Goal: Navigation & Orientation: Find specific page/section

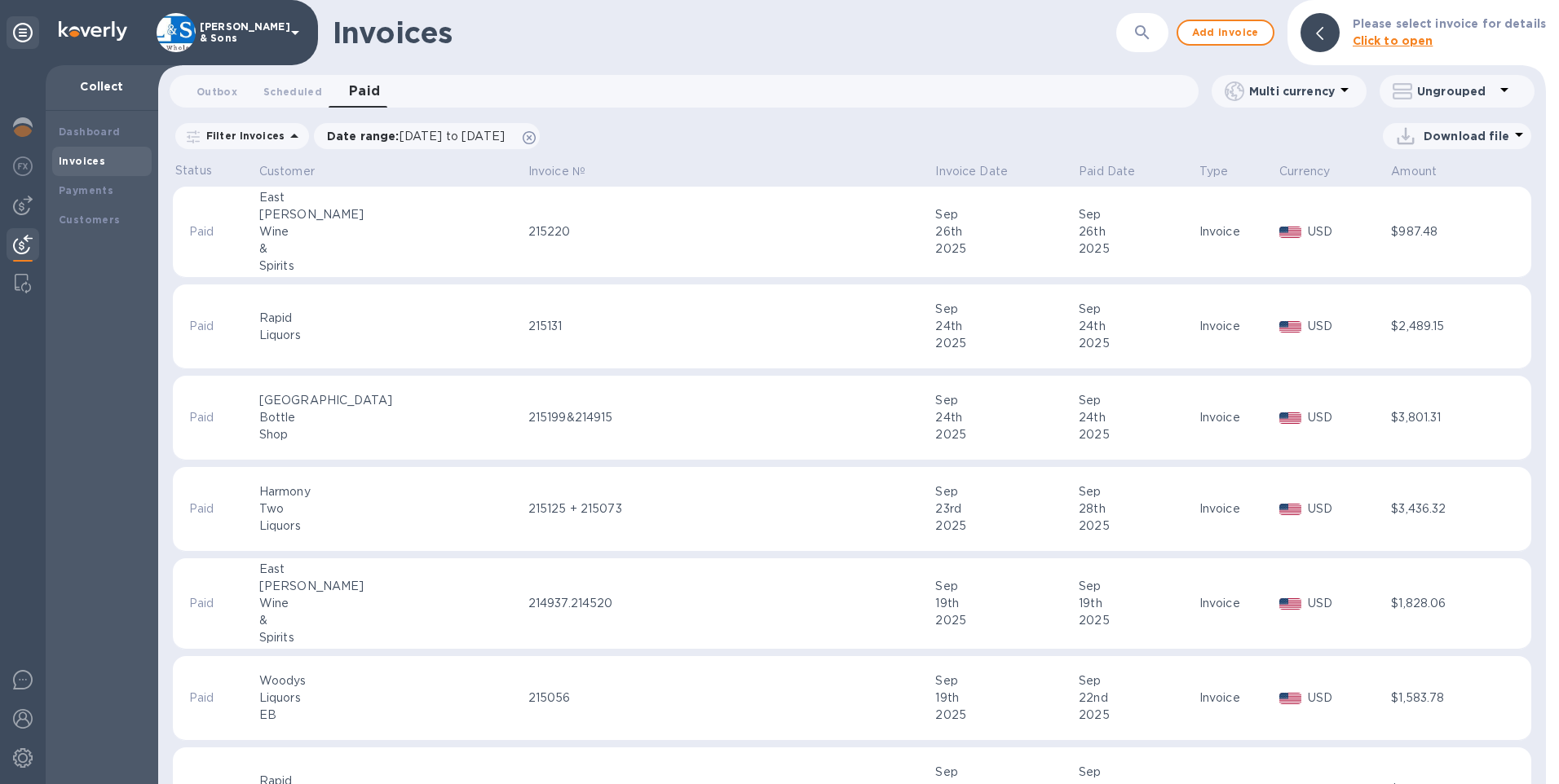
click at [81, 162] on b "Invoices" at bounding box center [82, 161] width 47 height 12
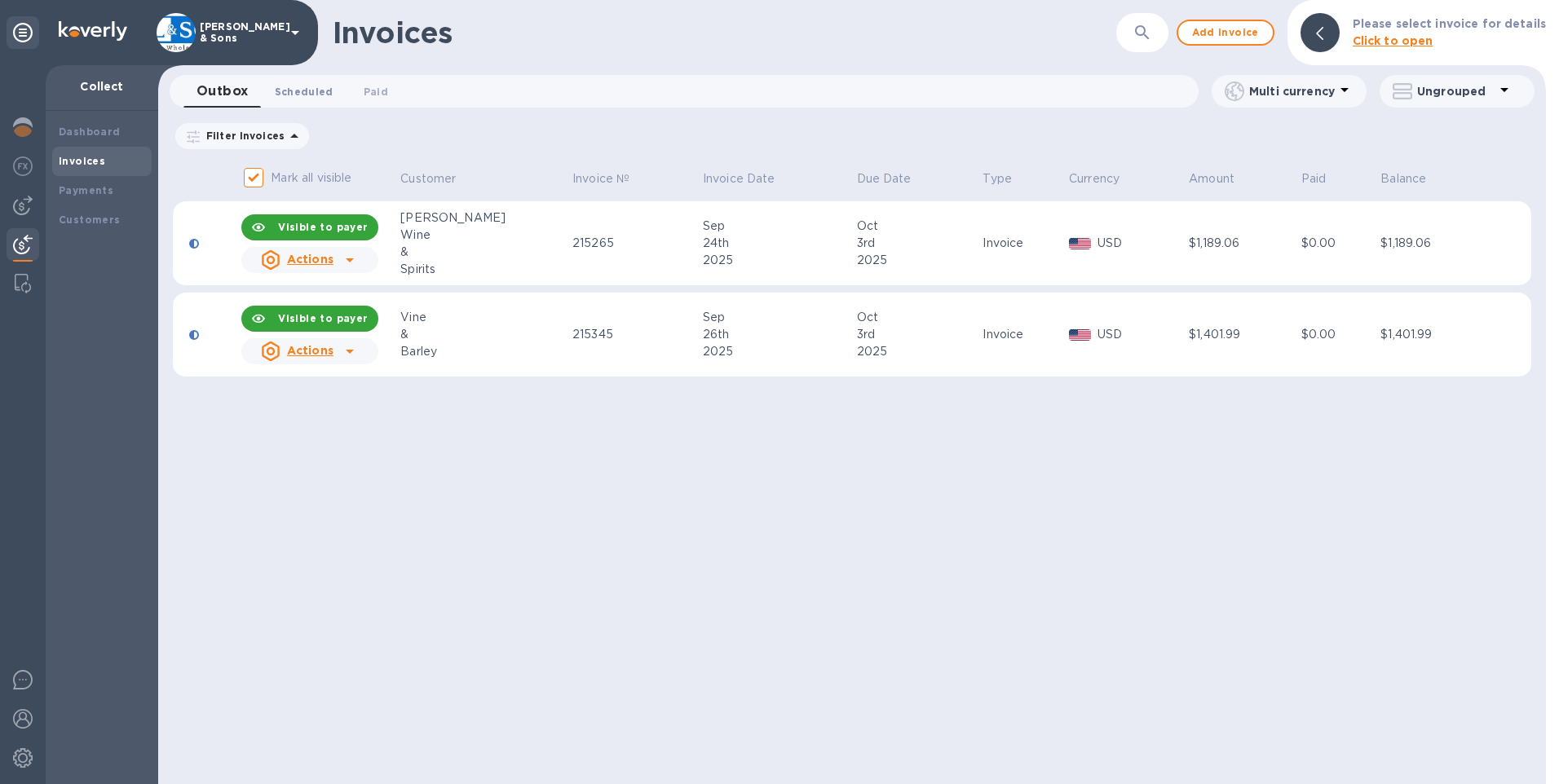
click at [298, 97] on span "Scheduled 0" at bounding box center [304, 92] width 59 height 17
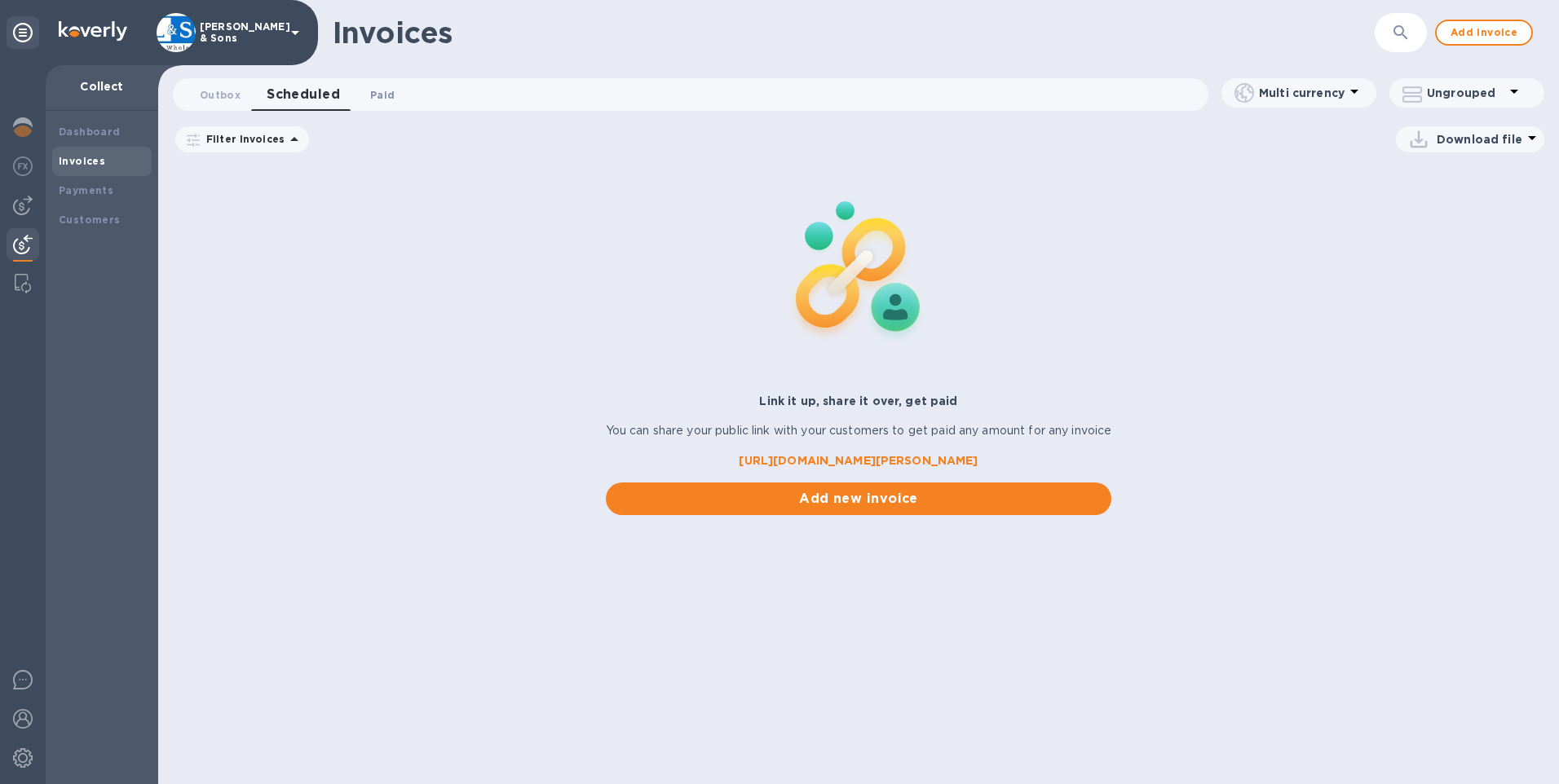
click at [382, 96] on span "Paid 0" at bounding box center [383, 94] width 25 height 17
